Goal: Information Seeking & Learning: Understand process/instructions

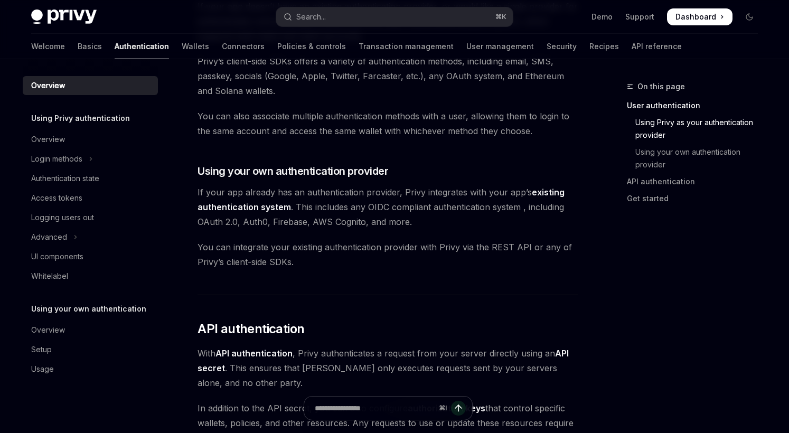
scroll to position [452, 0]
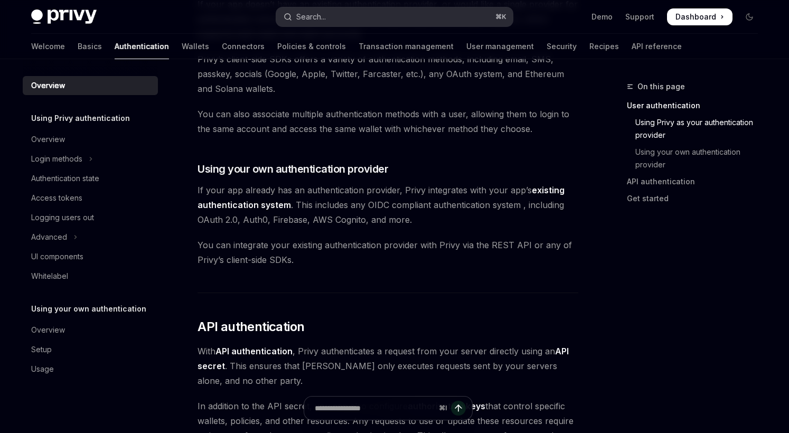
click at [353, 14] on button "Search... ⌘ K" at bounding box center [394, 16] width 236 height 19
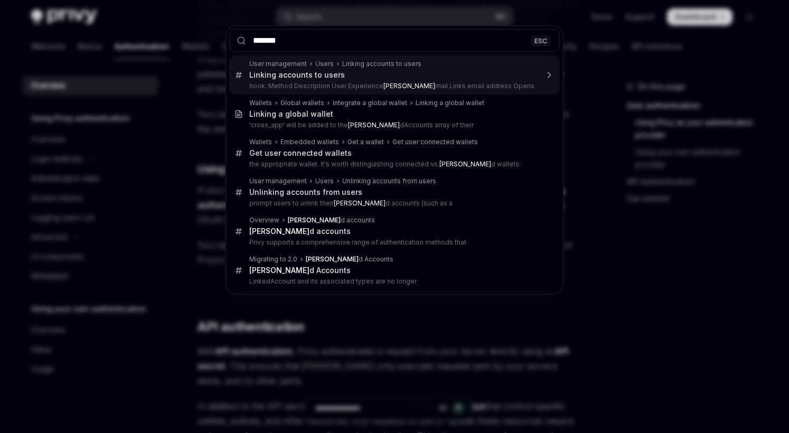
type input "********"
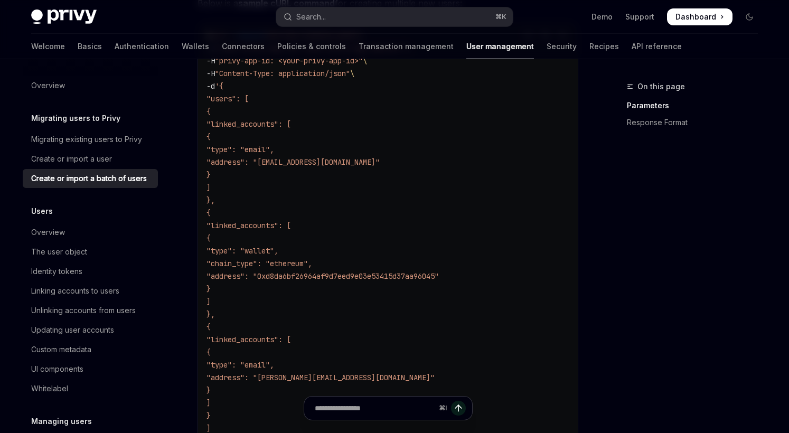
scroll to position [269, 0]
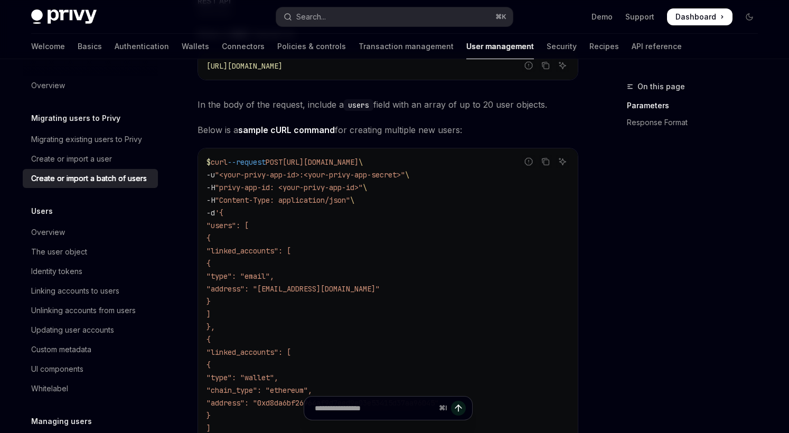
drag, startPoint x: 230, startPoint y: 163, endPoint x: 456, endPoint y: 194, distance: 228.6
click at [456, 194] on code "$ curl --request POST [URL][DOMAIN_NAME] \ -u "<your-privy-app-id>:<your-privy-…" at bounding box center [387, 365] width 363 height 418
drag, startPoint x: 223, startPoint y: 177, endPoint x: 310, endPoint y: 177, distance: 87.1
click at [310, 177] on span ""<your-privy-app-id>:<your-privy-app-secret>"" at bounding box center [310, 175] width 190 height 10
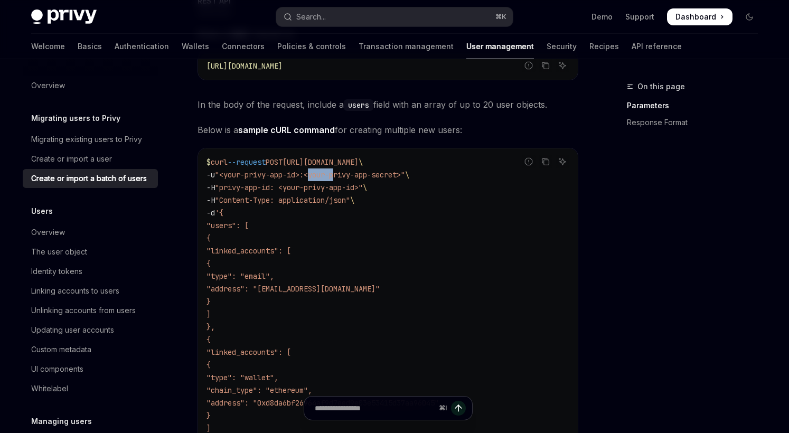
drag, startPoint x: 316, startPoint y: 180, endPoint x: 344, endPoint y: 180, distance: 28.0
click at [344, 180] on code "$ curl --request POST [URL][DOMAIN_NAME] \ -u "<your-privy-app-id>:<your-privy-…" at bounding box center [387, 365] width 363 height 418
click at [253, 198] on span ""Content-Type: application/json"" at bounding box center [282, 200] width 135 height 10
click at [259, 187] on span ""privy-app-id: <your-privy-app-id>"" at bounding box center [289, 188] width 148 height 10
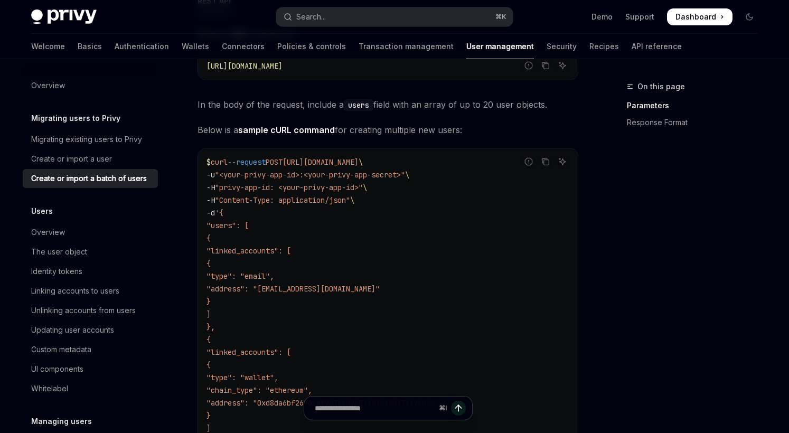
click at [299, 200] on span ""Content-Type: application/json"" at bounding box center [282, 200] width 135 height 10
click at [238, 202] on span ""Content-Type: application/json"" at bounding box center [282, 200] width 135 height 10
click at [290, 250] on span ""linked_accounts": [" at bounding box center [248, 251] width 84 height 10
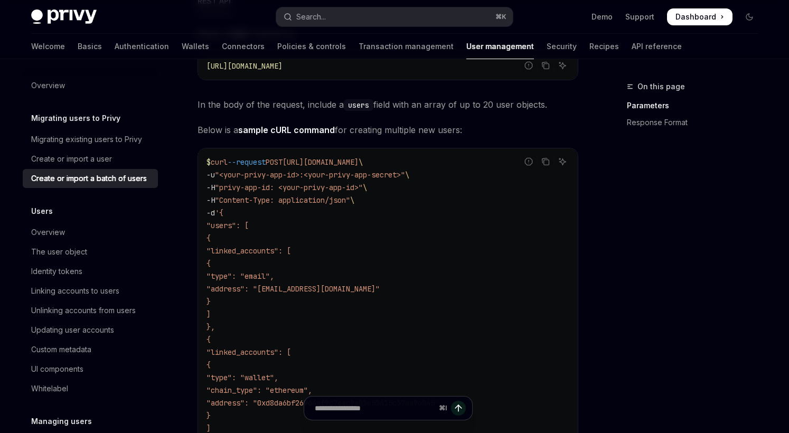
click at [290, 250] on span ""linked_accounts": [" at bounding box center [248, 251] width 84 height 10
click at [274, 278] on span ""type": "email"," at bounding box center [240, 276] width 68 height 10
click at [274, 277] on span ""type": "email"," at bounding box center [240, 276] width 68 height 10
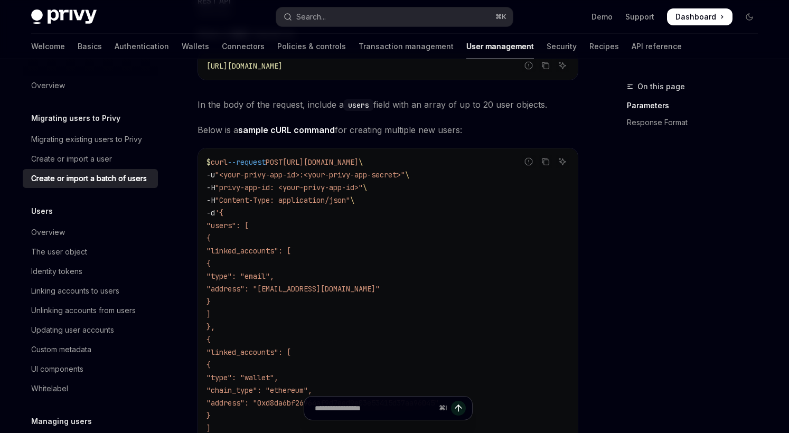
click at [274, 277] on span ""type": "email"," at bounding box center [240, 276] width 68 height 10
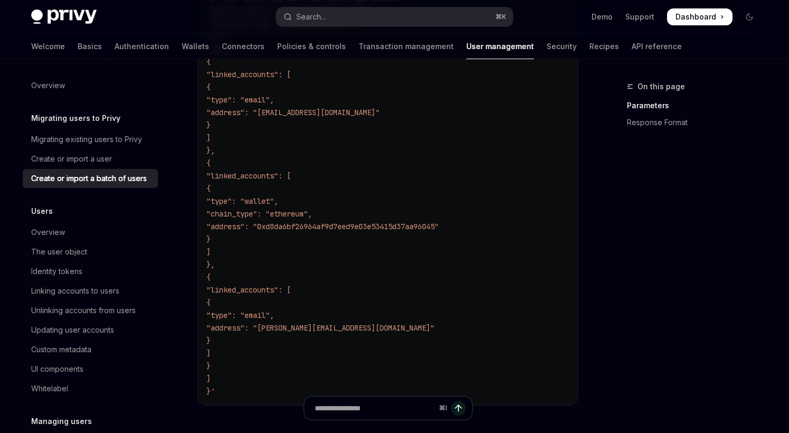
scroll to position [472, 0]
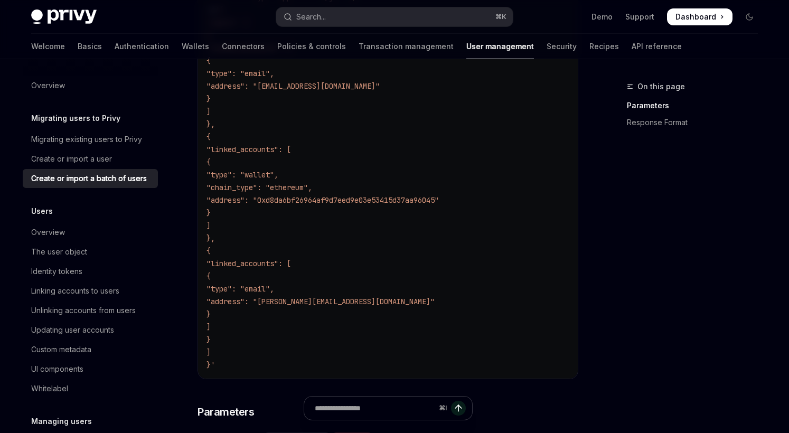
click at [274, 290] on span ""type": "email"," at bounding box center [240, 289] width 68 height 10
click at [309, 306] on code "$ curl --request POST [URL][DOMAIN_NAME] \ -u "<your-privy-app-id>:<your-privy-…" at bounding box center [387, 162] width 363 height 418
click at [371, 300] on span ""address": "[PERSON_NAME][EMAIL_ADDRESS][DOMAIN_NAME]"" at bounding box center [320, 302] width 228 height 10
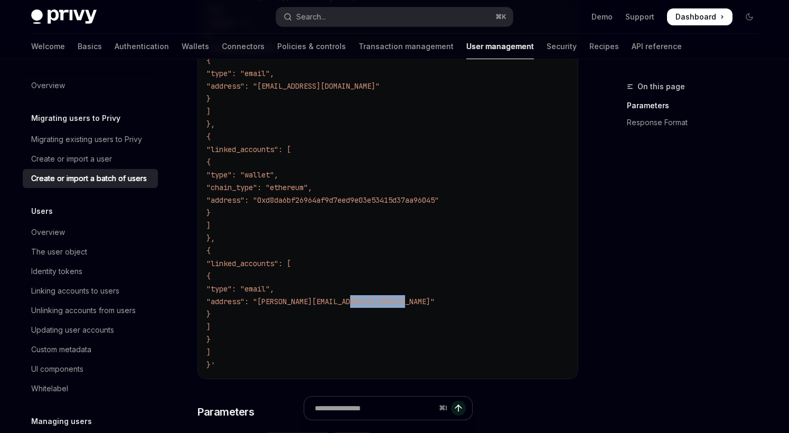
drag, startPoint x: 355, startPoint y: 300, endPoint x: 413, endPoint y: 305, distance: 58.2
click at [413, 305] on span ""address": "[PERSON_NAME][EMAIL_ADDRESS][DOMAIN_NAME]"" at bounding box center [320, 302] width 228 height 10
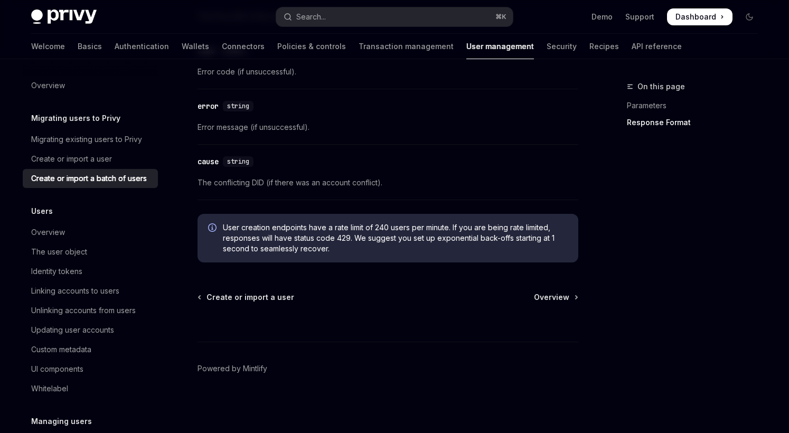
scroll to position [2091, 0]
click at [112, 291] on div "Linking accounts to users" at bounding box center [75, 291] width 88 height 13
type textarea "*"
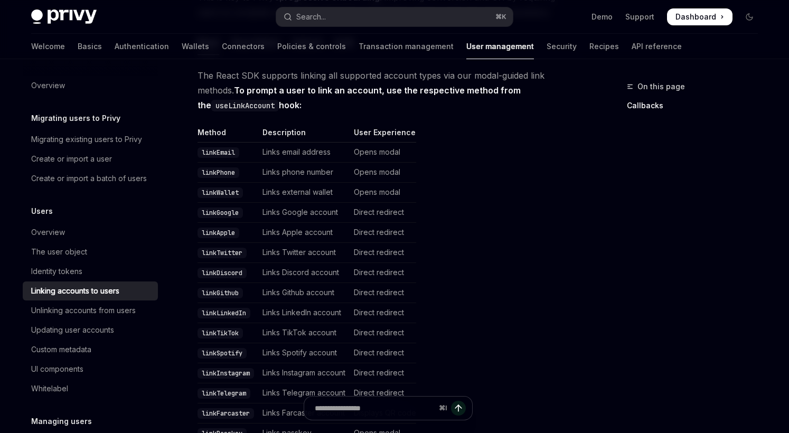
scroll to position [182, 0]
click at [230, 311] on code "linkLinkedIn" at bounding box center [223, 314] width 53 height 11
copy code "linkLinkedIn"
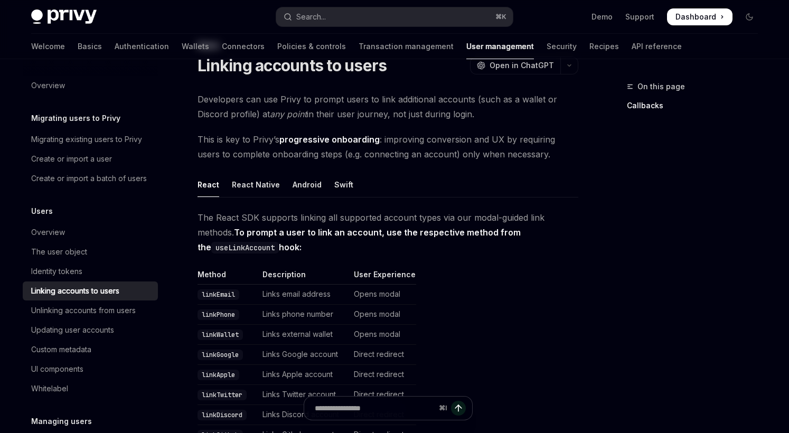
scroll to position [0, 0]
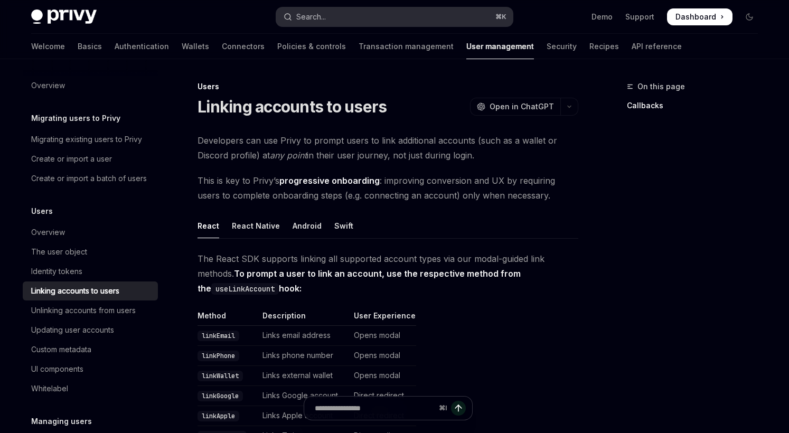
click at [349, 16] on button "Search... ⌘ K" at bounding box center [394, 16] width 236 height 19
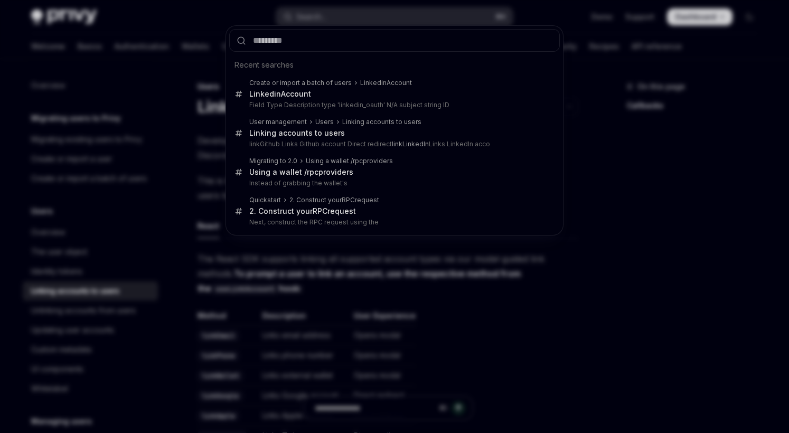
type input "**********"
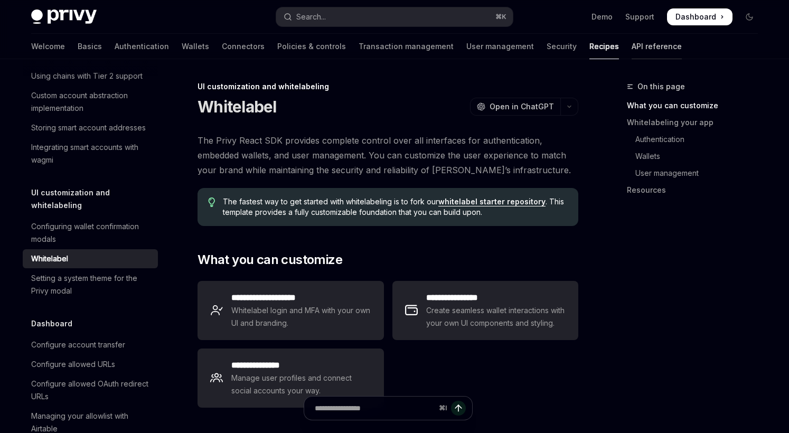
click at [631, 44] on link "API reference" at bounding box center [656, 46] width 50 height 25
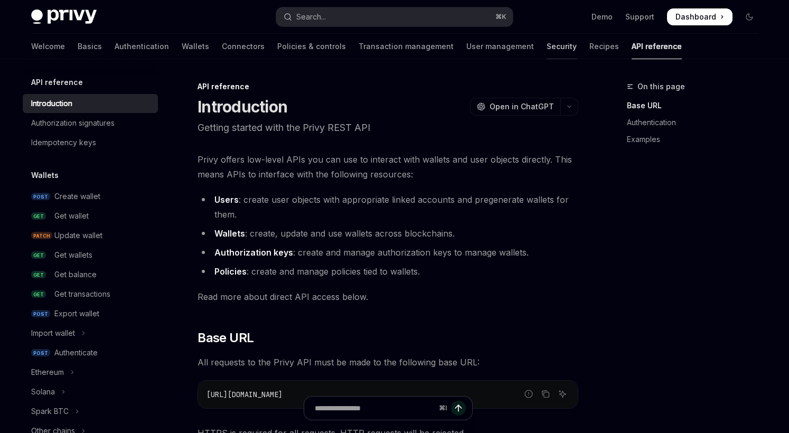
click at [546, 52] on link "Security" at bounding box center [561, 46] width 30 height 25
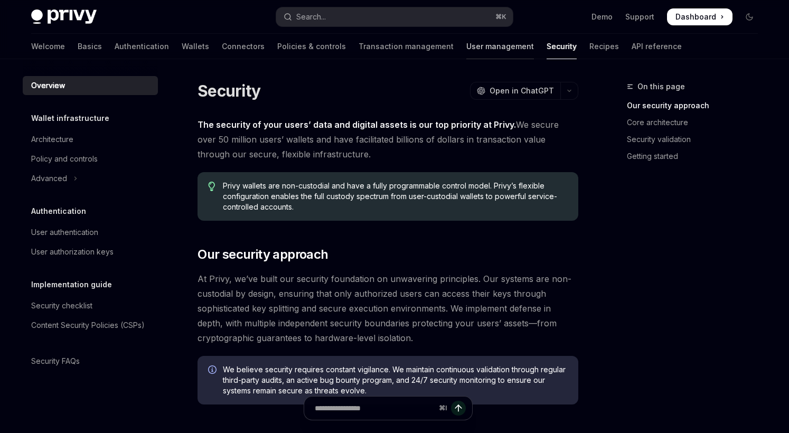
click at [466, 50] on link "User management" at bounding box center [500, 46] width 68 height 25
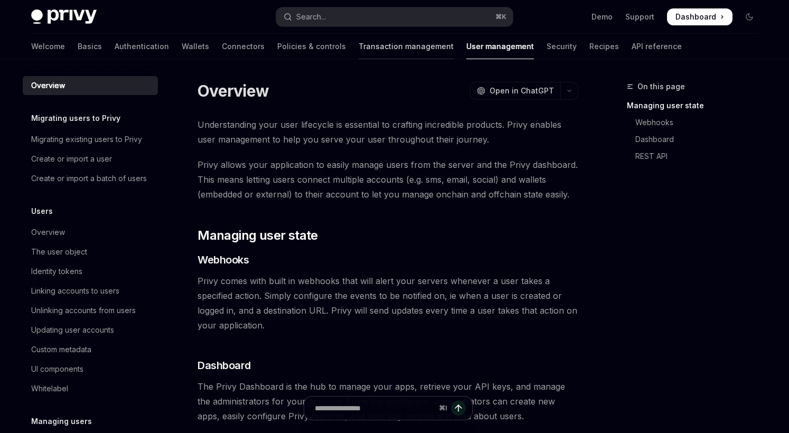
click at [358, 51] on link "Transaction management" at bounding box center [405, 46] width 95 height 25
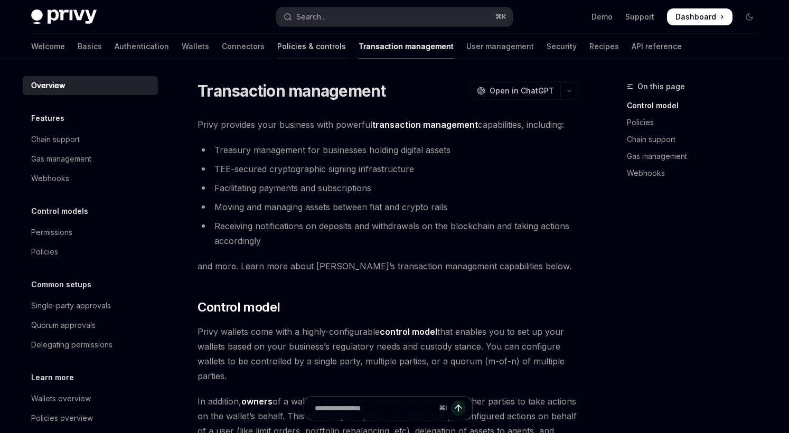
click at [277, 49] on link "Policies & controls" at bounding box center [311, 46] width 69 height 25
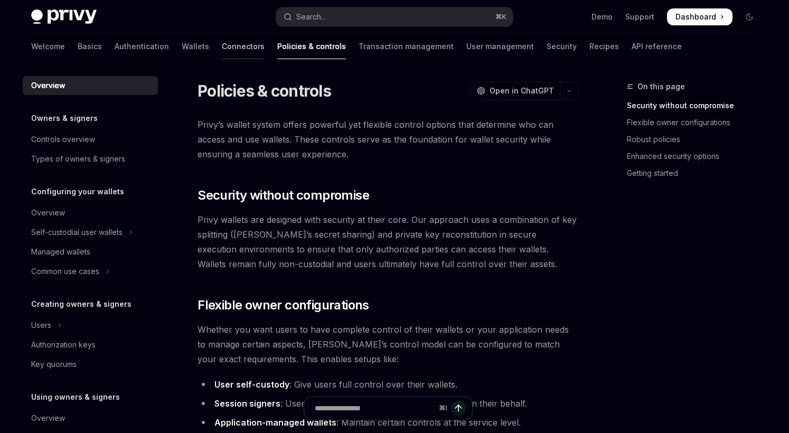
click at [222, 49] on link "Connectors" at bounding box center [243, 46] width 43 height 25
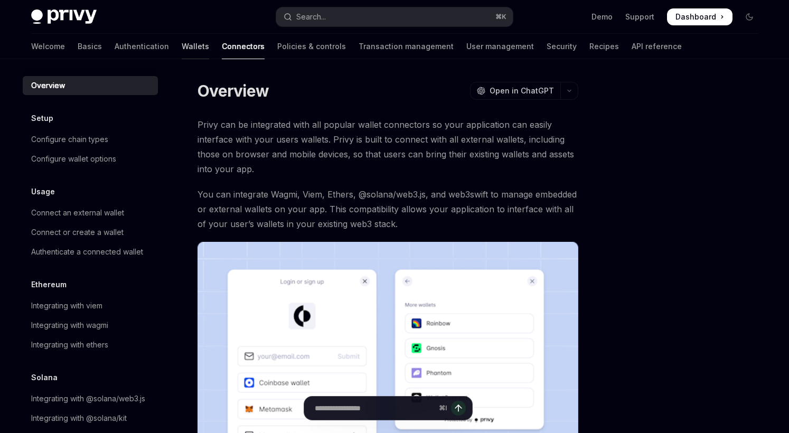
click at [182, 49] on link "Wallets" at bounding box center [195, 46] width 27 height 25
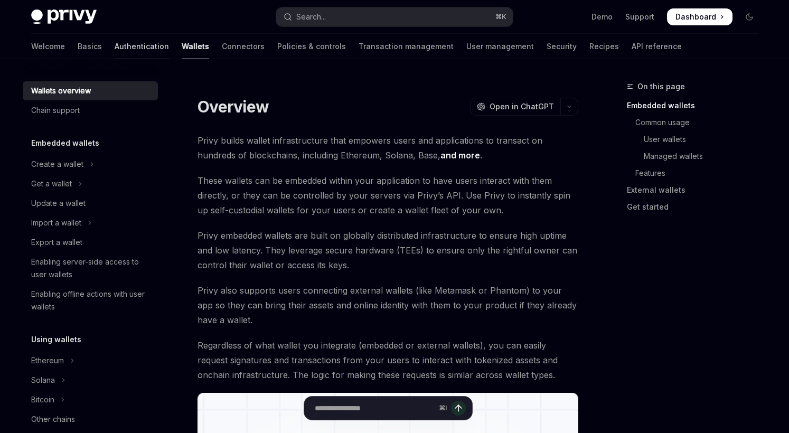
click at [115, 48] on link "Authentication" at bounding box center [142, 46] width 54 height 25
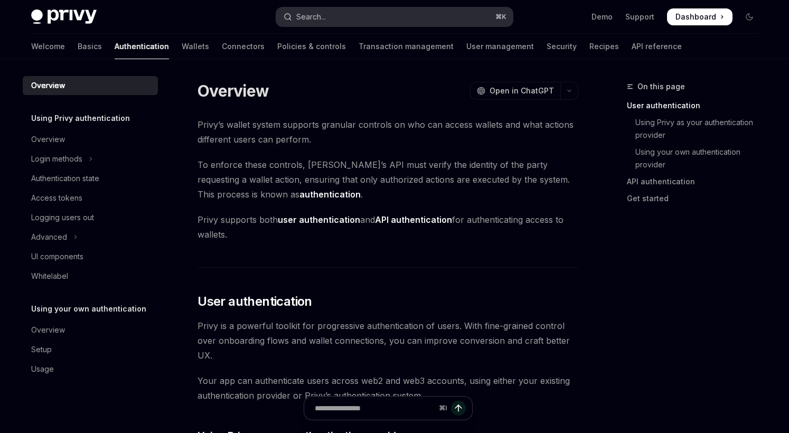
click at [330, 15] on button "Search... ⌘ K" at bounding box center [394, 16] width 236 height 19
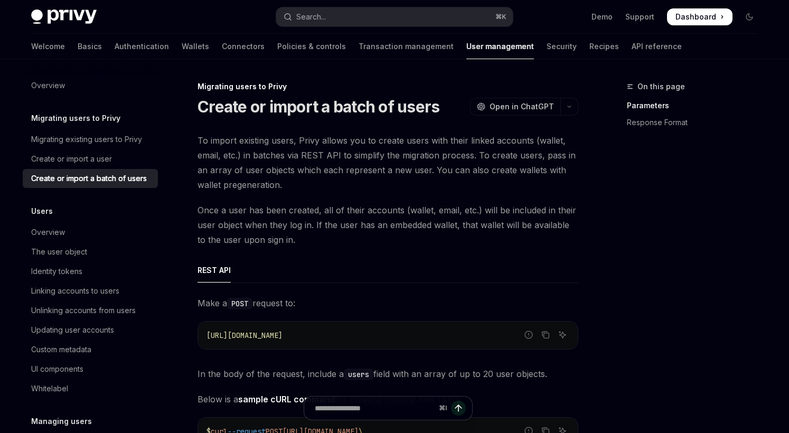
type textarea "*"
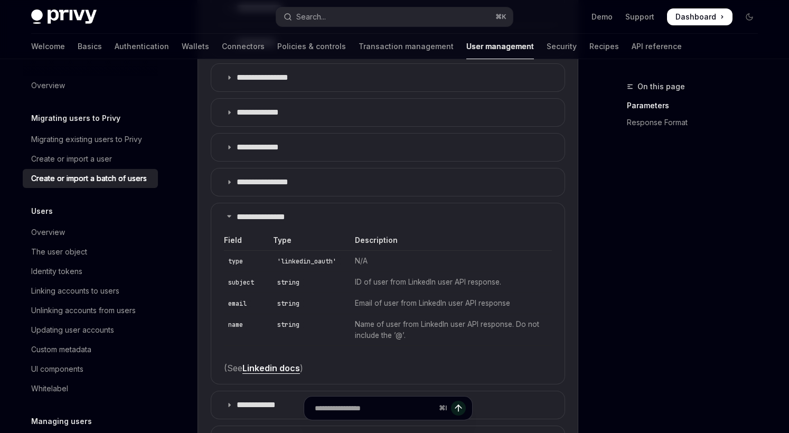
scroll to position [1123, 0]
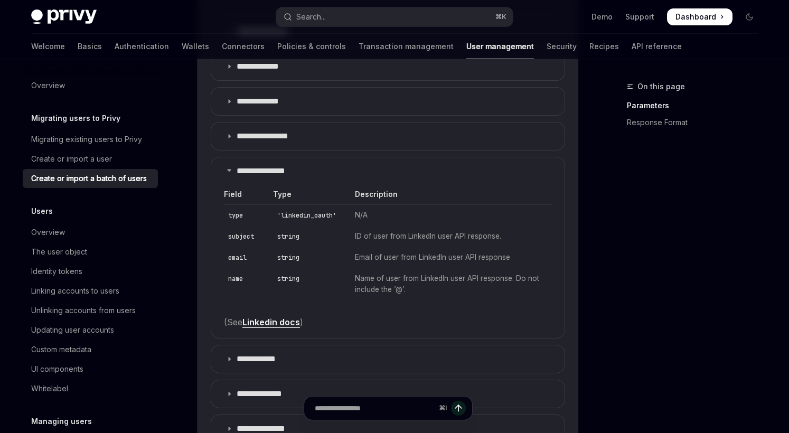
click at [357, 276] on td "Name of user from LinkedIn user API response. Do not include the ’@’." at bounding box center [449, 284] width 204 height 32
drag, startPoint x: 357, startPoint y: 276, endPoint x: 425, endPoint y: 276, distance: 68.6
click at [425, 276] on td "Name of user from LinkedIn user API response. Do not include the ’@’." at bounding box center [449, 284] width 204 height 32
drag, startPoint x: 450, startPoint y: 279, endPoint x: 511, endPoint y: 280, distance: 60.7
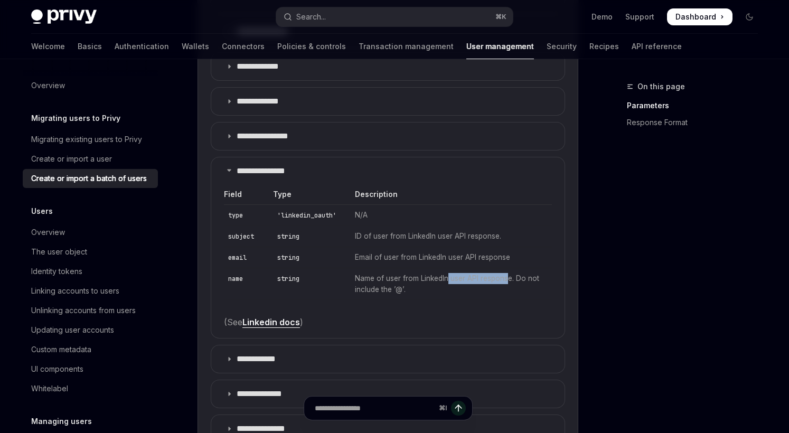
click at [511, 280] on td "Name of user from LinkedIn user API response. Do not include the ’@’." at bounding box center [449, 284] width 204 height 32
click at [378, 290] on td "Name of user from LinkedIn user API response. Do not include the ’@’." at bounding box center [449, 284] width 204 height 32
click at [393, 290] on td "Name of user from LinkedIn user API response. Do not include the ’@’." at bounding box center [449, 284] width 204 height 32
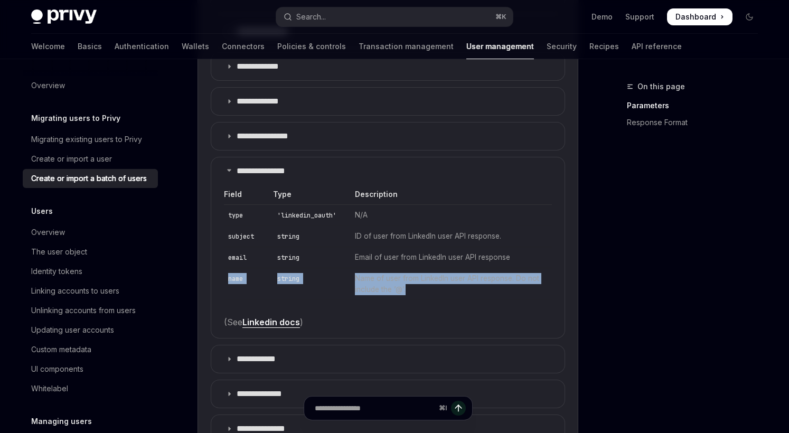
drag, startPoint x: 537, startPoint y: 286, endPoint x: 226, endPoint y: 279, distance: 311.5
click at [226, 279] on tr "name string Name of user from LinkedIn user API response. Do not include the ’@…" at bounding box center [388, 284] width 328 height 32
click at [226, 279] on code "name" at bounding box center [235, 278] width 23 height 11
drag, startPoint x: 226, startPoint y: 279, endPoint x: 248, endPoint y: 279, distance: 21.6
click at [248, 279] on td "name" at bounding box center [245, 284] width 42 height 32
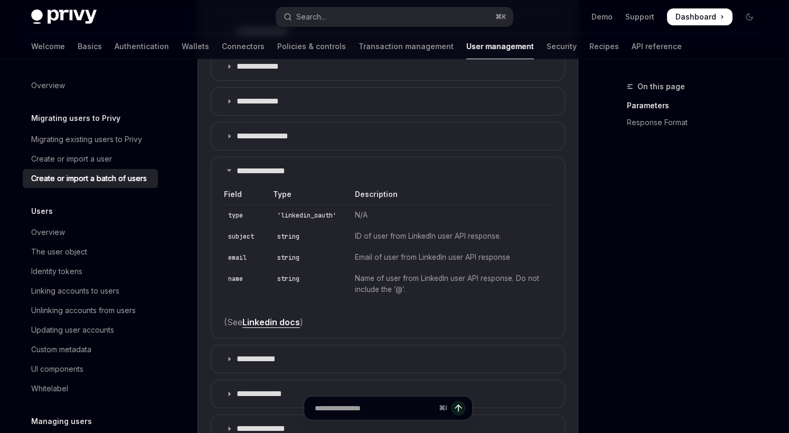
click at [306, 219] on code "'linkedin_oauth'" at bounding box center [307, 215] width 68 height 11
drag, startPoint x: 351, startPoint y: 214, endPoint x: 377, endPoint y: 214, distance: 26.4
click at [377, 214] on td "N/A" at bounding box center [449, 215] width 204 height 21
click at [270, 320] on link "Linkedin docs" at bounding box center [271, 322] width 58 height 11
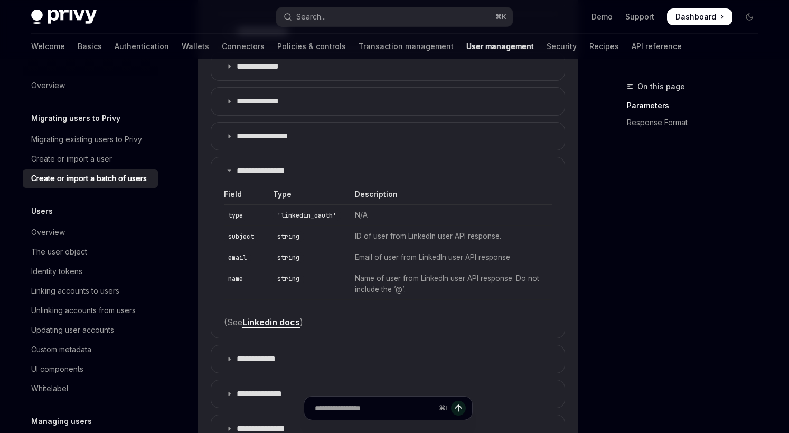
click at [319, 257] on td "string" at bounding box center [307, 257] width 82 height 21
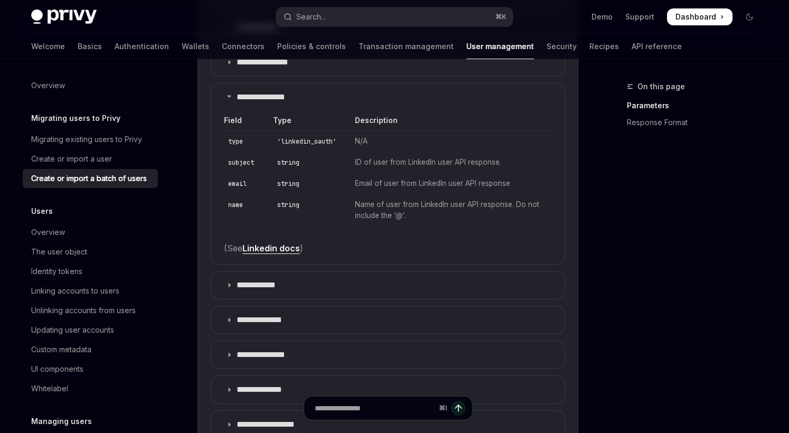
scroll to position [1198, 0]
click at [236, 204] on code "name" at bounding box center [235, 203] width 23 height 11
copy code "name"
click at [233, 200] on code "name" at bounding box center [235, 203] width 23 height 11
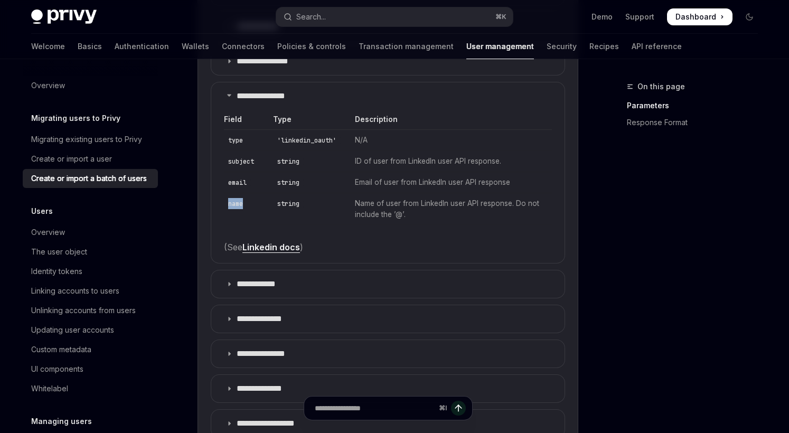
click at [233, 200] on code "name" at bounding box center [235, 203] width 23 height 11
click at [234, 203] on code "name" at bounding box center [235, 203] width 23 height 11
click at [386, 244] on span "(See Linkedin docs )" at bounding box center [388, 247] width 328 height 15
click at [430, 203] on td "Name of user from LinkedIn user API response. Do not include the ’@’." at bounding box center [449, 209] width 204 height 32
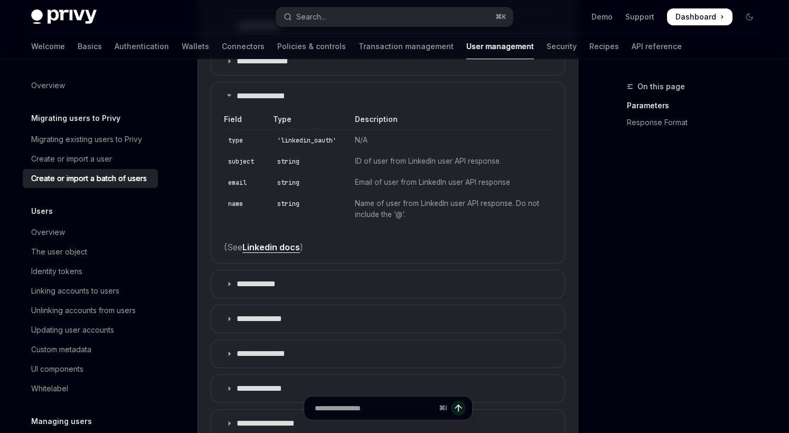
click at [432, 210] on td "Name of user from LinkedIn user API response. Do not include the ’@’." at bounding box center [449, 209] width 204 height 32
